Goal: Task Accomplishment & Management: Use online tool/utility

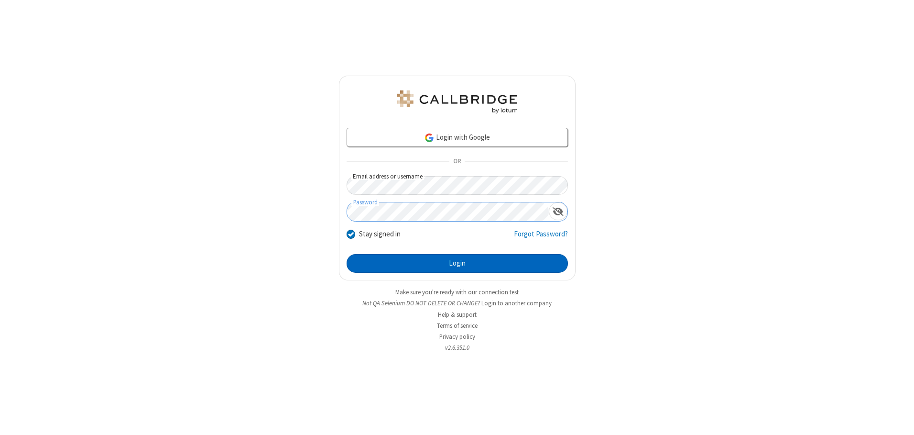
click at [457, 263] on button "Login" at bounding box center [457, 263] width 221 height 19
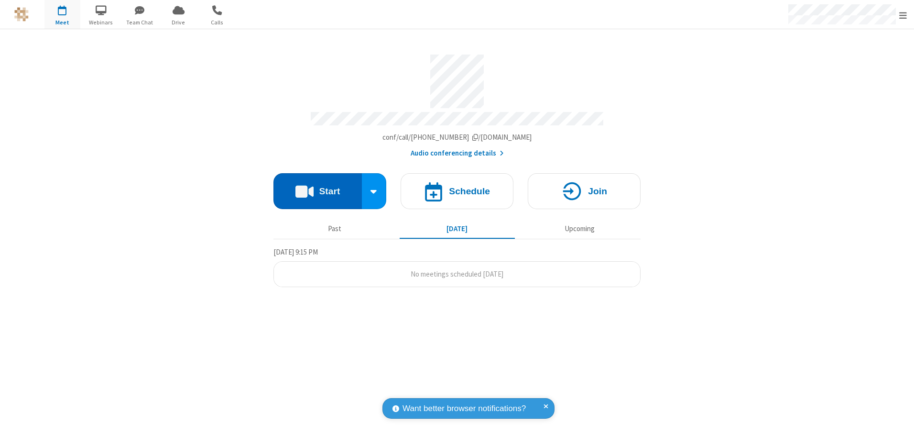
click at [317, 187] on button "Start" at bounding box center [317, 191] width 88 height 36
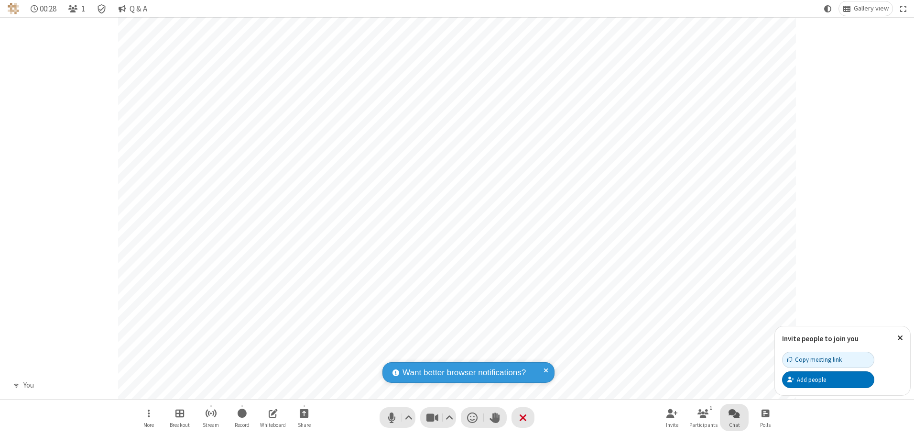
click at [734, 413] on span "Open chat" at bounding box center [734, 413] width 11 height 12
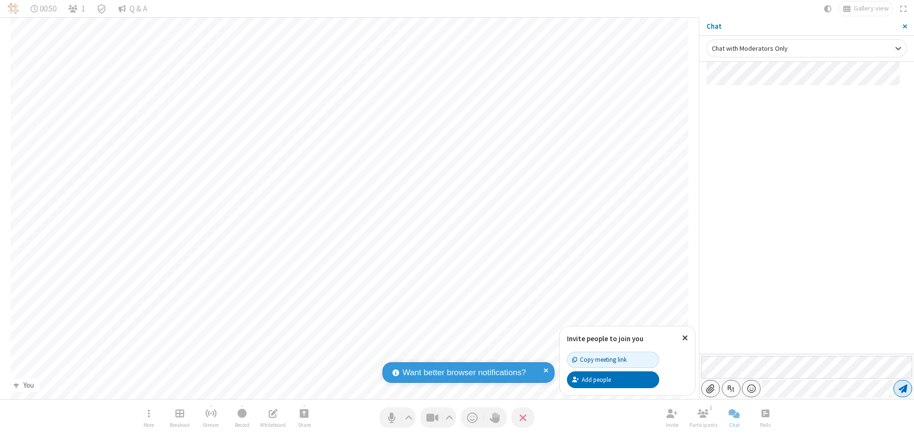
click at [903, 388] on span "Send message" at bounding box center [903, 388] width 9 height 10
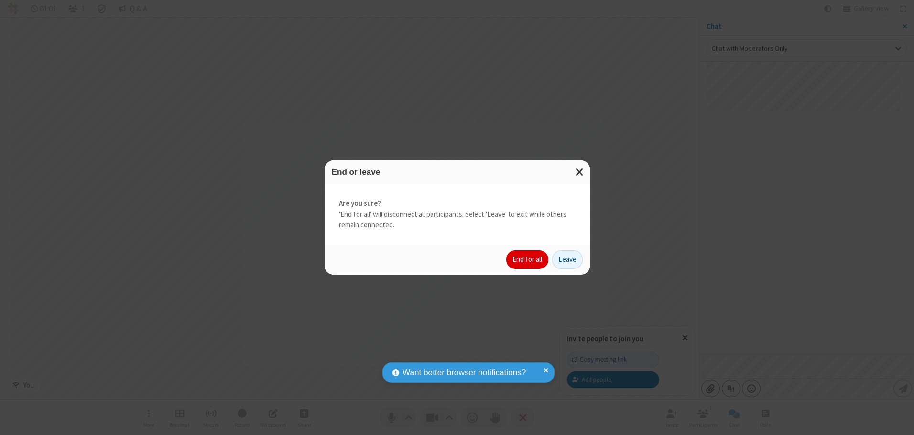
click at [528, 259] on button "End for all" at bounding box center [527, 259] width 42 height 19
